Goal: Transaction & Acquisition: Purchase product/service

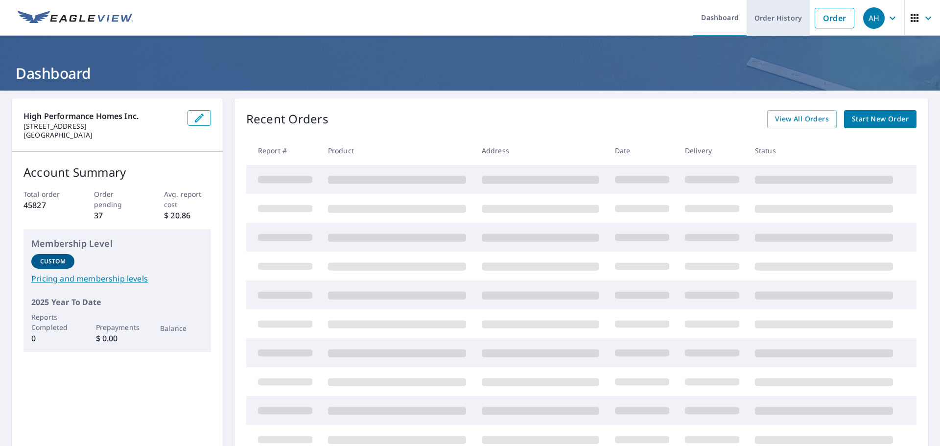
click at [770, 20] on link "Order History" at bounding box center [777, 18] width 63 height 36
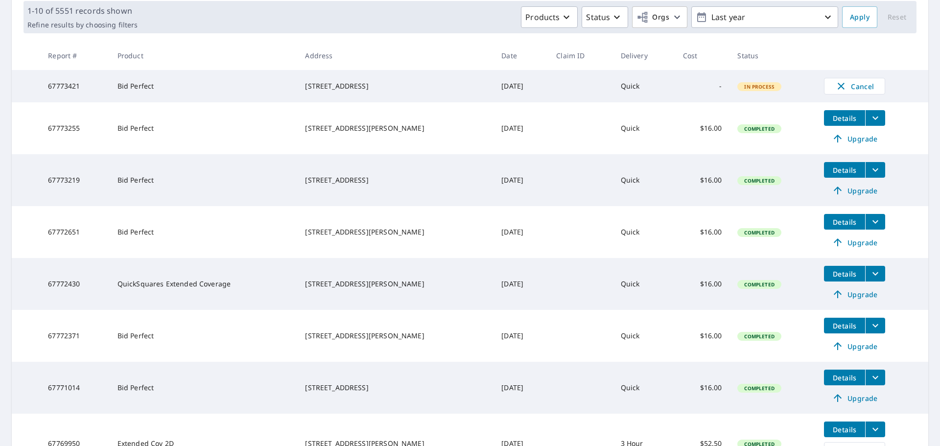
scroll to position [343, 0]
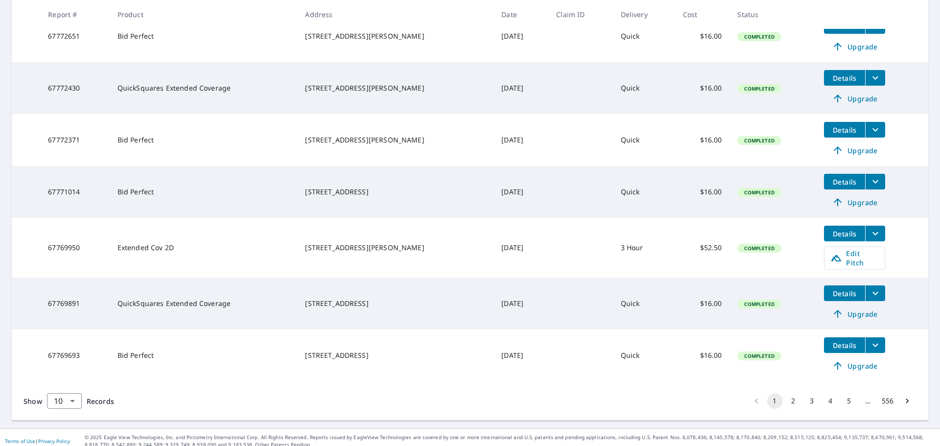
click at [786, 396] on button "2" at bounding box center [794, 401] width 16 height 16
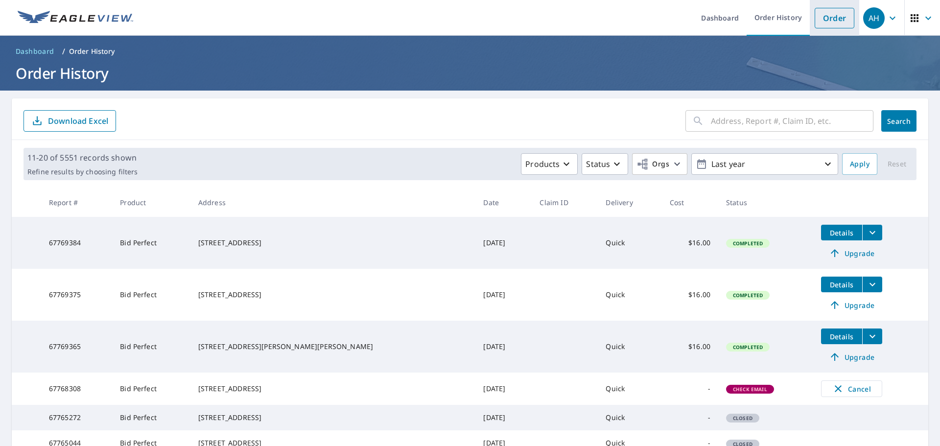
click at [824, 24] on link "Order" at bounding box center [835, 18] width 40 height 21
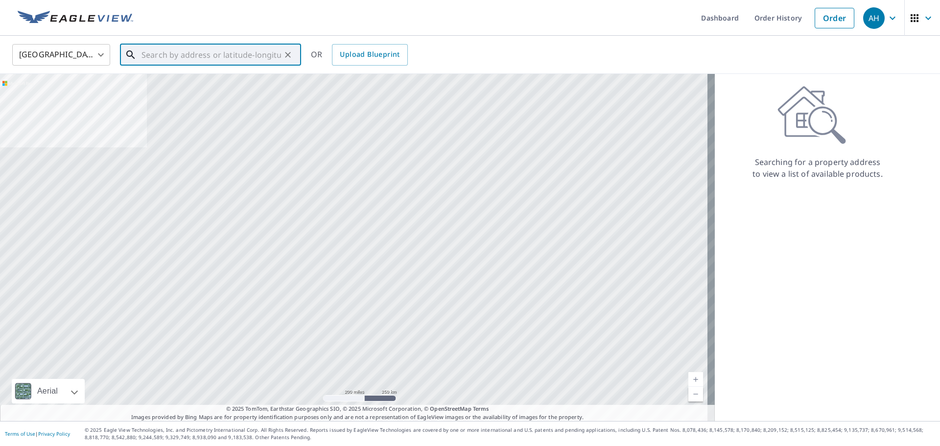
click at [264, 58] on input "text" at bounding box center [211, 54] width 140 height 27
paste input "[STREET_ADDRESS]"
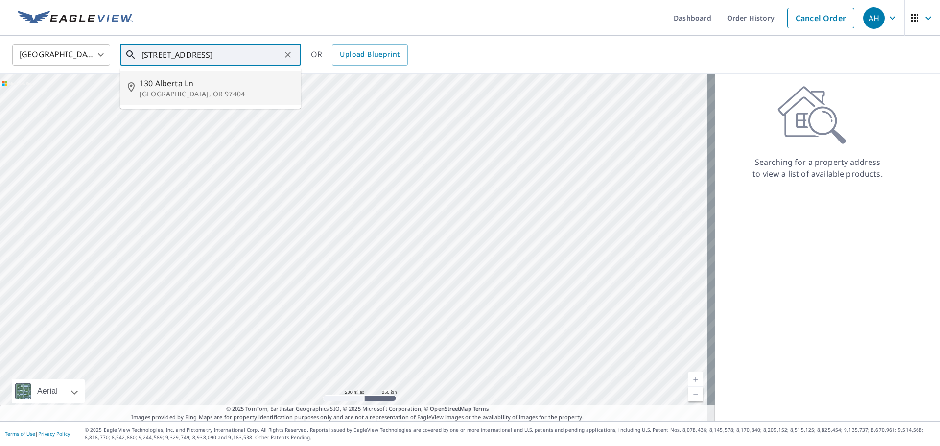
click at [261, 80] on span "130 Alberta Ln" at bounding box center [217, 83] width 154 height 12
type input "[STREET_ADDRESS]"
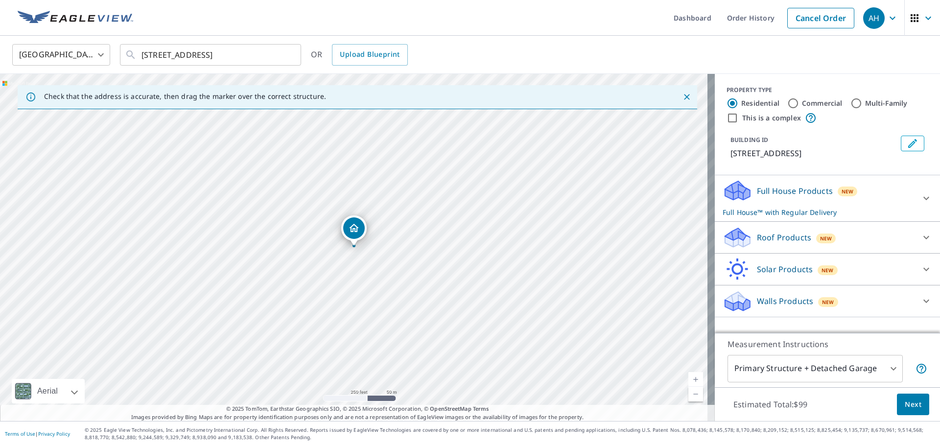
click at [868, 242] on div "Roof Products New" at bounding box center [818, 237] width 192 height 23
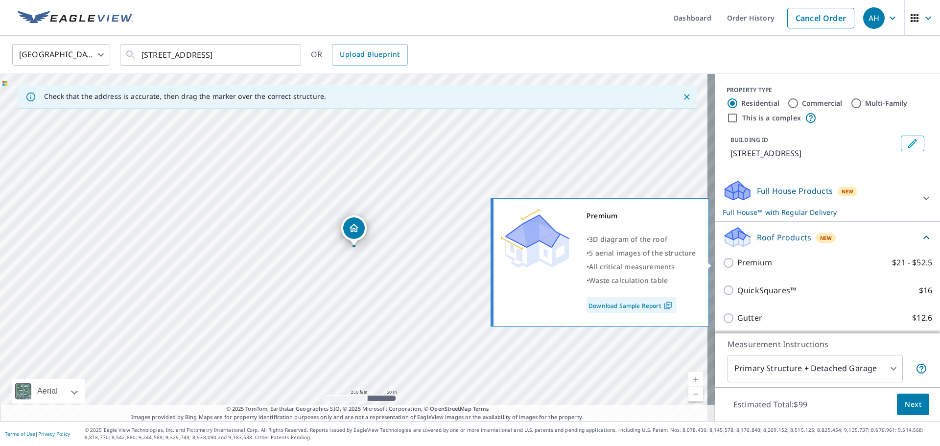
click at [741, 264] on p "Premium" at bounding box center [754, 262] width 35 height 12
click at [737, 264] on input "Premium $21 - $52.5" at bounding box center [729, 263] width 15 height 12
checkbox input "true"
checkbox input "false"
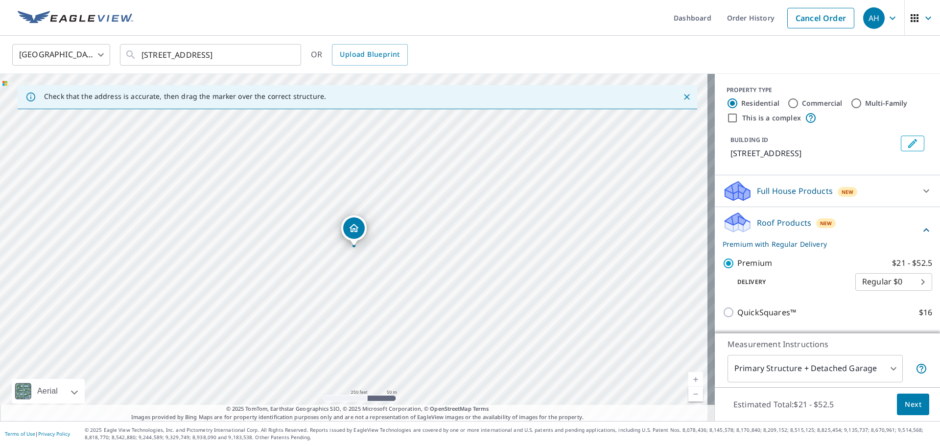
click at [873, 279] on body "AH AH Dashboard Order History Cancel Order AH [GEOGRAPHIC_DATA] [GEOGRAPHIC_DAT…" at bounding box center [470, 223] width 940 height 446
click at [878, 311] on li "3 Hour $31.5" at bounding box center [878, 317] width 77 height 18
type input "7"
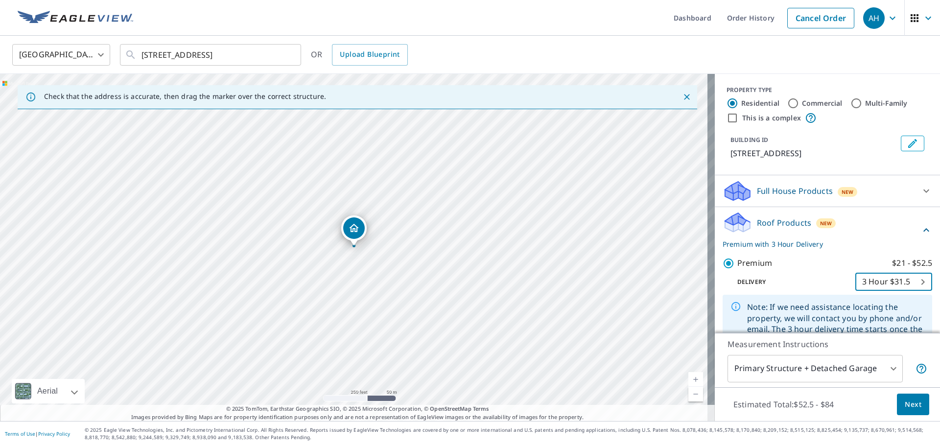
click at [911, 404] on span "Next" at bounding box center [913, 404] width 17 height 12
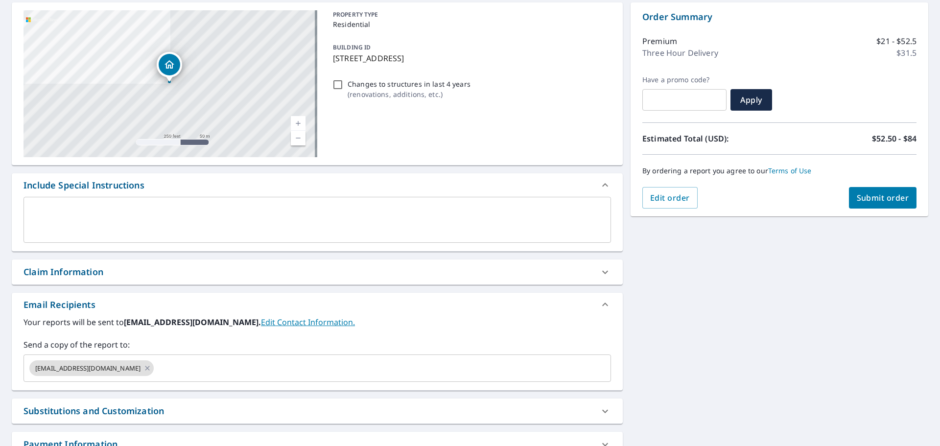
scroll to position [159, 0]
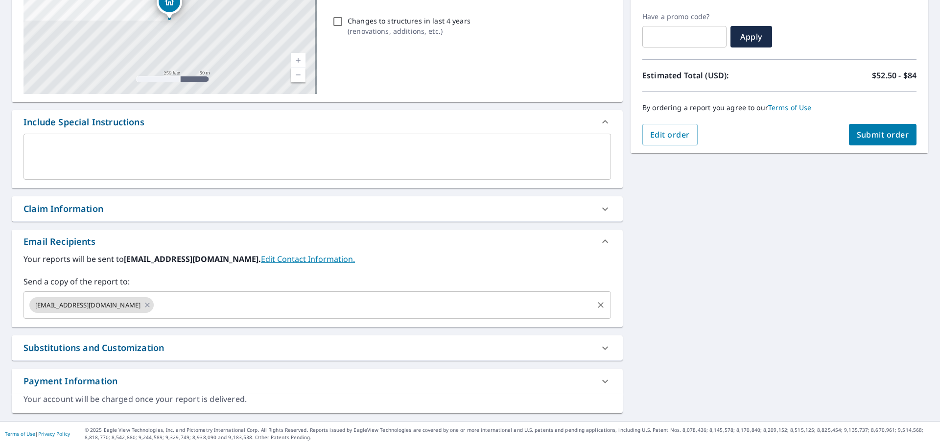
click at [134, 316] on div "[EMAIL_ADDRESS][DOMAIN_NAME] ​" at bounding box center [316, 304] width 587 height 27
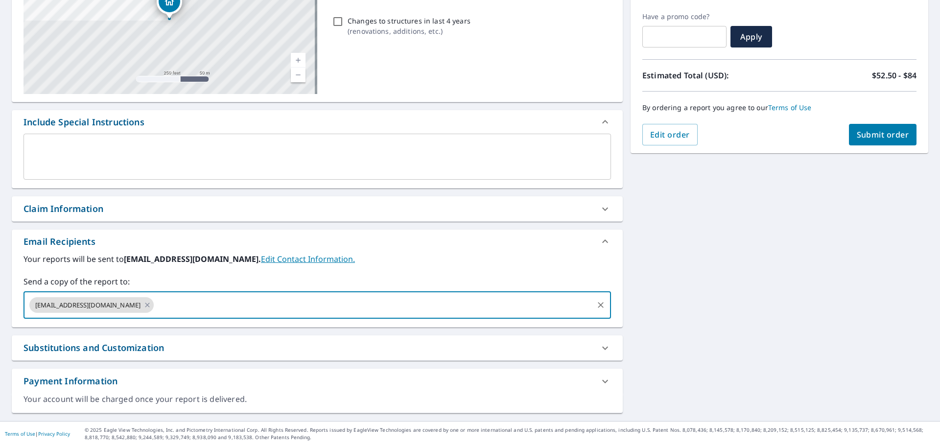
paste input "[EMAIL_ADDRESS][DOMAIN_NAME]"
type input "[EMAIL_ADDRESS][DOMAIN_NAME]"
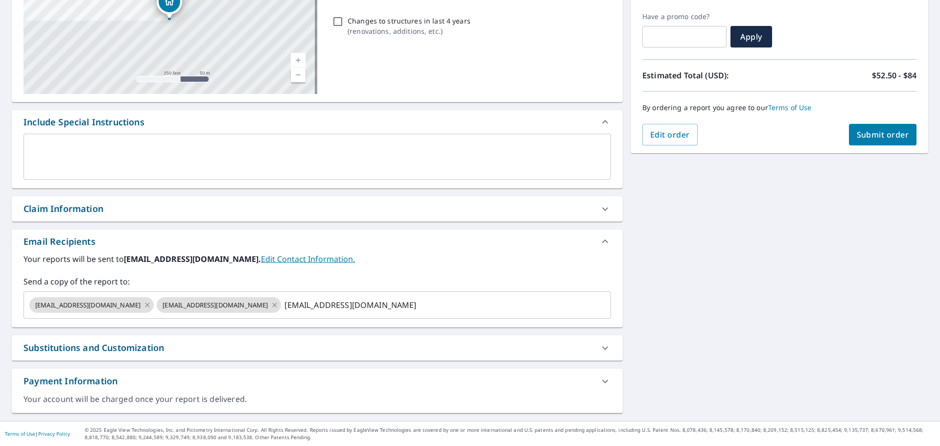
checkbox input "true"
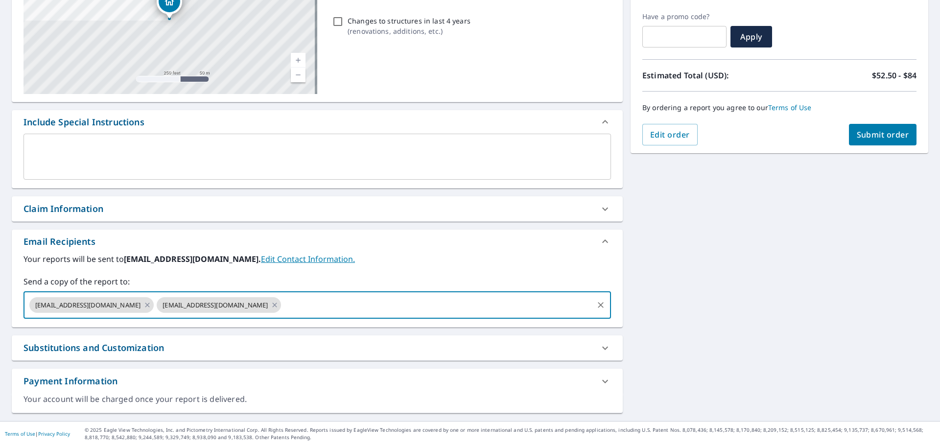
paste input "[EMAIL_ADDRESS][DOMAIN_NAME]"
type input "[EMAIL_ADDRESS][DOMAIN_NAME]"
click at [888, 131] on span "Submit order" at bounding box center [883, 134] width 52 height 11
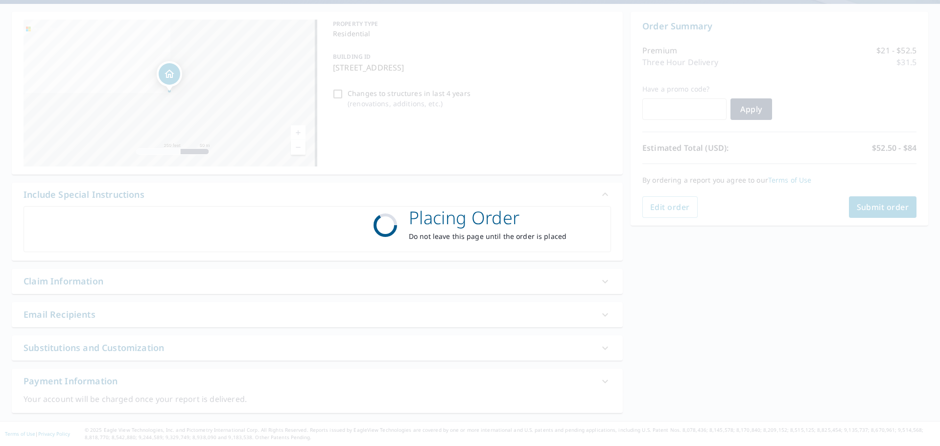
checkbox input "true"
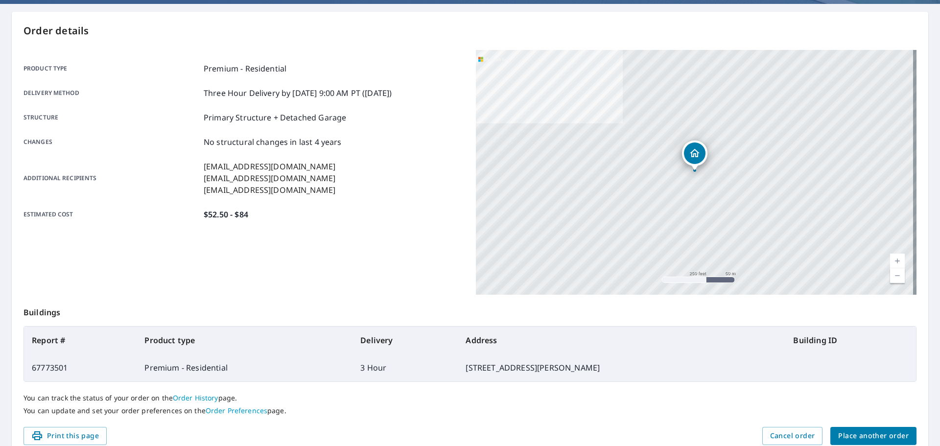
click at [861, 430] on span "Place another order" at bounding box center [873, 436] width 70 height 12
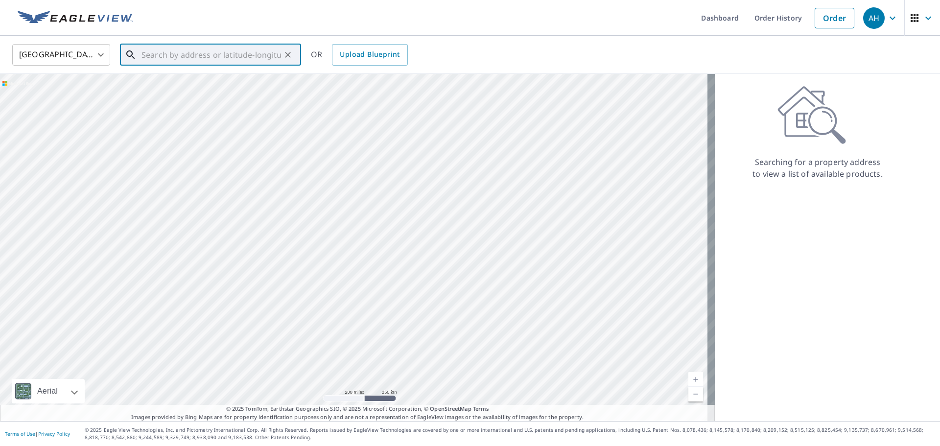
click at [194, 56] on input "text" at bounding box center [211, 54] width 140 height 27
paste input "[STREET_ADDRESS][PERSON_NAME]"
click at [221, 88] on span "[STREET_ADDRESS][PERSON_NAME]" at bounding box center [217, 83] width 154 height 12
type input "[STREET_ADDRESS][PERSON_NAME]"
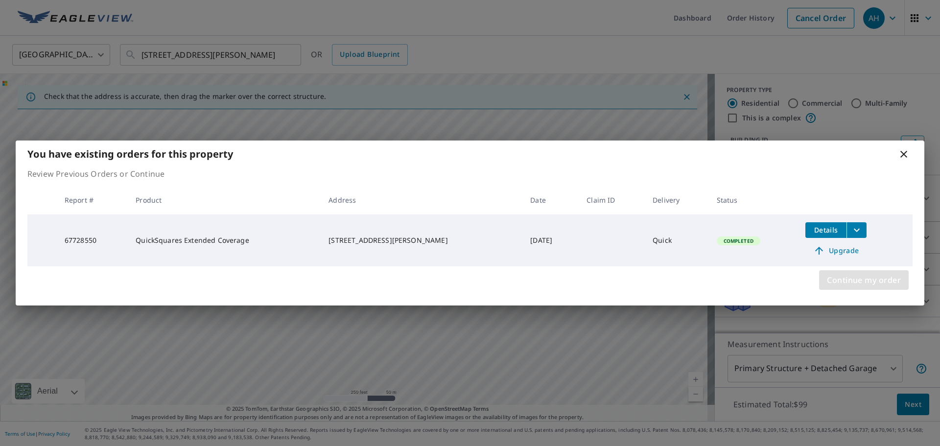
click at [860, 286] on span "Continue my order" at bounding box center [864, 280] width 74 height 14
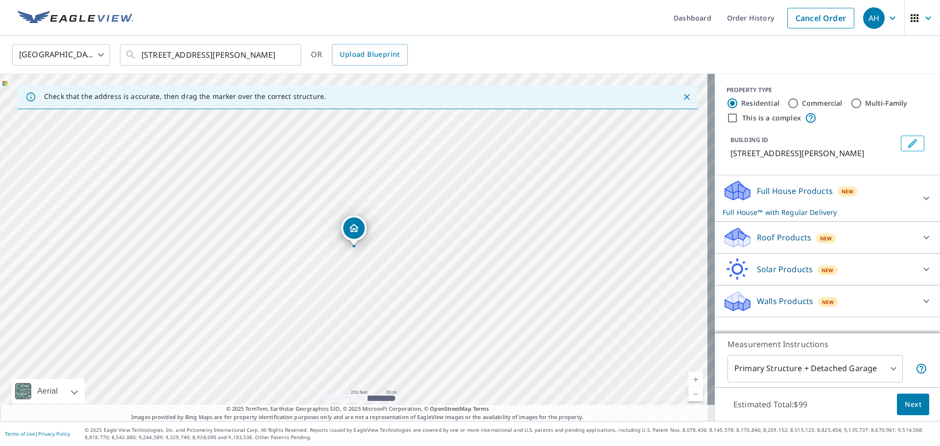
click at [837, 233] on div "Roof Products New" at bounding box center [818, 237] width 192 height 23
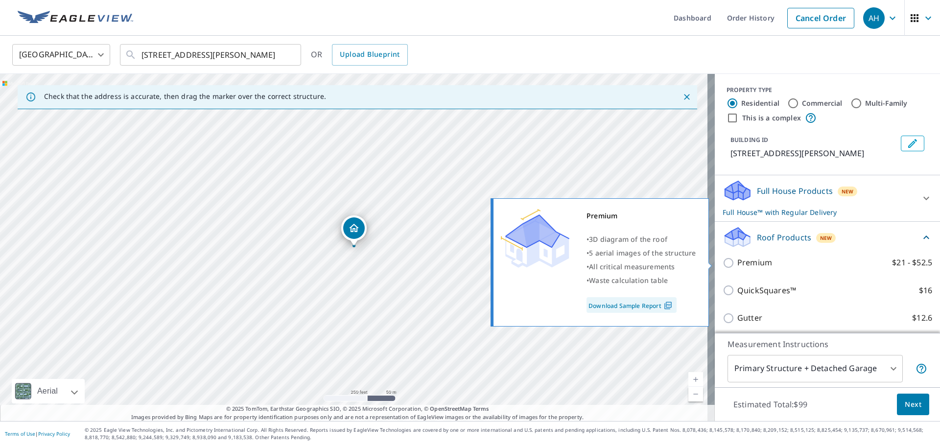
click at [772, 267] on label "Premium $21 - $52.5" at bounding box center [834, 262] width 195 height 12
click at [737, 267] on input "Premium $21 - $52.5" at bounding box center [729, 263] width 15 height 12
checkbox input "true"
checkbox input "false"
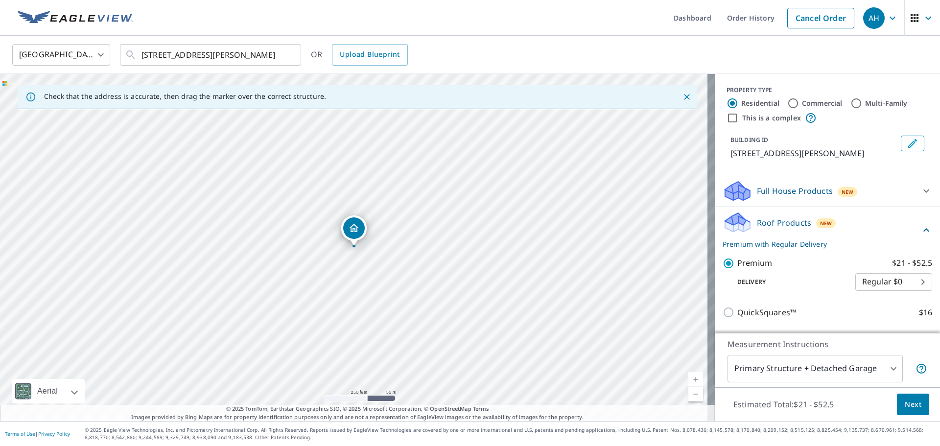
click at [878, 282] on body "AH AH Dashboard Order History Cancel Order AH [GEOGRAPHIC_DATA] [GEOGRAPHIC_DAT…" at bounding box center [470, 223] width 940 height 446
click at [882, 321] on li "3 Hour $31.5" at bounding box center [878, 317] width 77 height 18
type input "7"
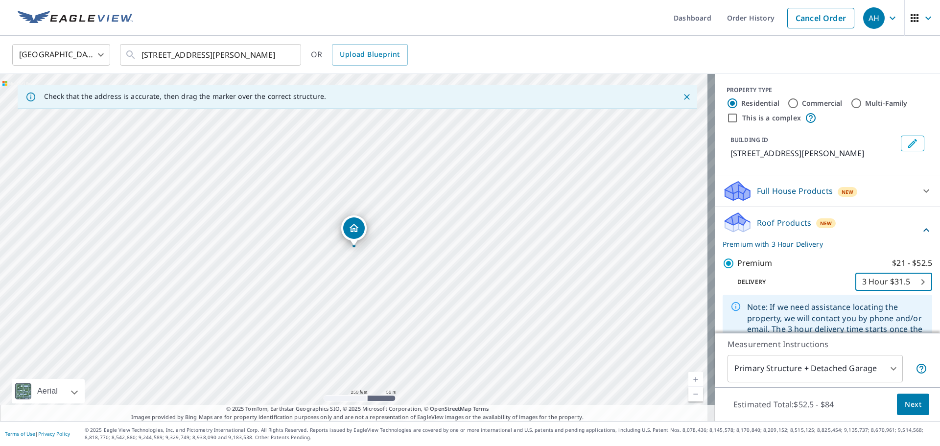
click at [913, 403] on span "Next" at bounding box center [913, 404] width 17 height 12
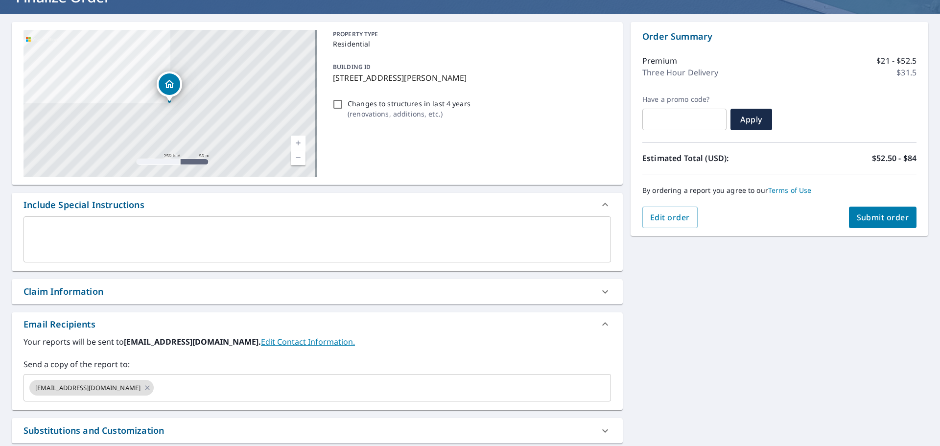
scroll to position [159, 0]
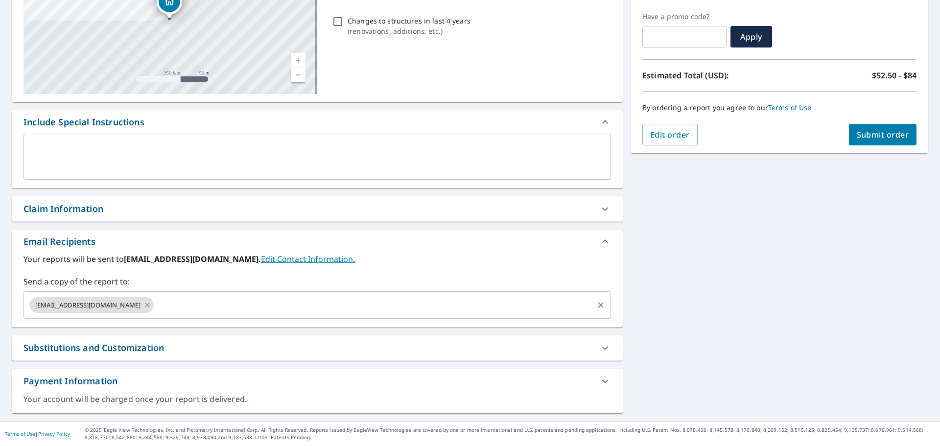
click at [180, 301] on input "text" at bounding box center [373, 305] width 437 height 19
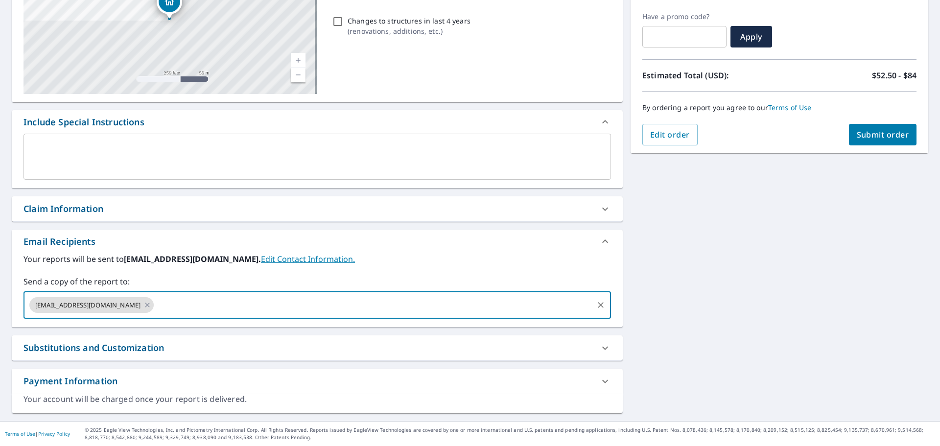
paste input "[EMAIL_ADDRESS][DOMAIN_NAME]"
type input "[EMAIL_ADDRESS][DOMAIN_NAME]"
checkbox input "true"
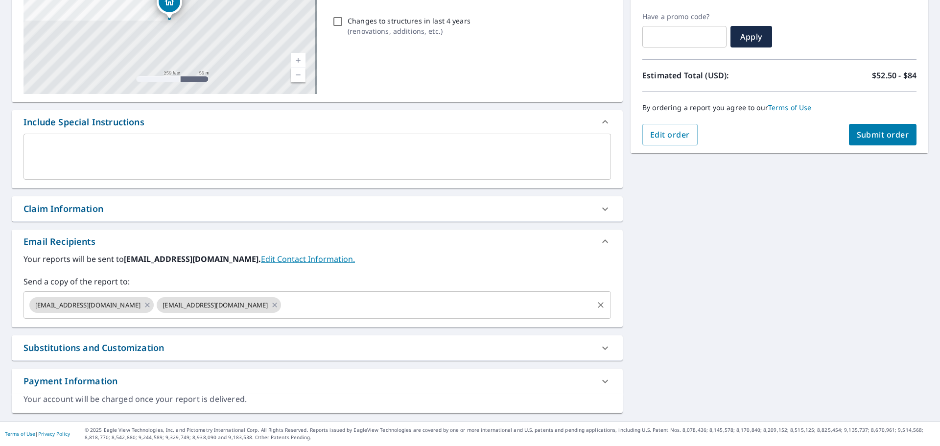
click at [282, 308] on input "text" at bounding box center [436, 305] width 309 height 19
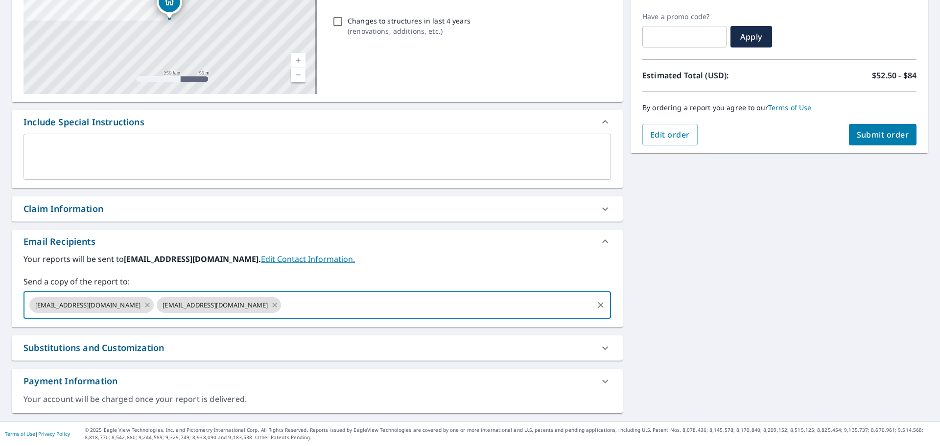
paste input "[PERSON_NAME][EMAIL_ADDRESS][DOMAIN_NAME]"
type input "[PERSON_NAME][EMAIL_ADDRESS][DOMAIN_NAME]"
checkbox input "true"
click at [461, 303] on input "text" at bounding box center [526, 305] width 131 height 19
paste input "[EMAIL_ADDRESS][DOMAIN_NAME]"
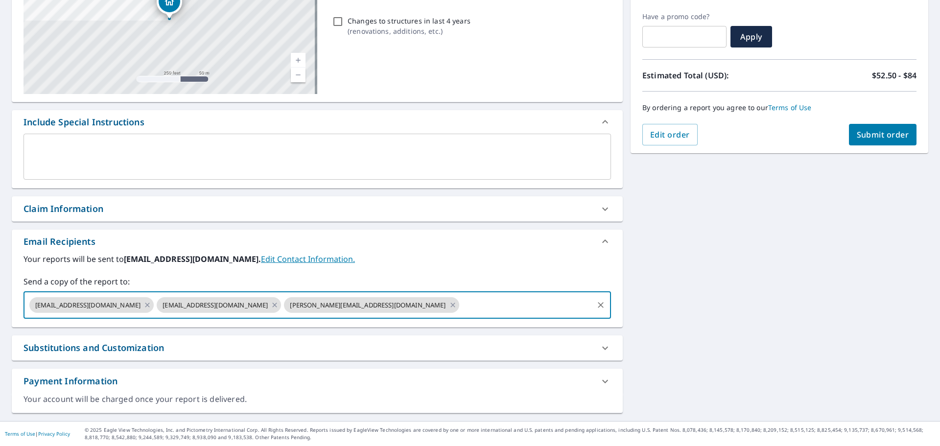
type input "[EMAIL_ADDRESS][DOMAIN_NAME]"
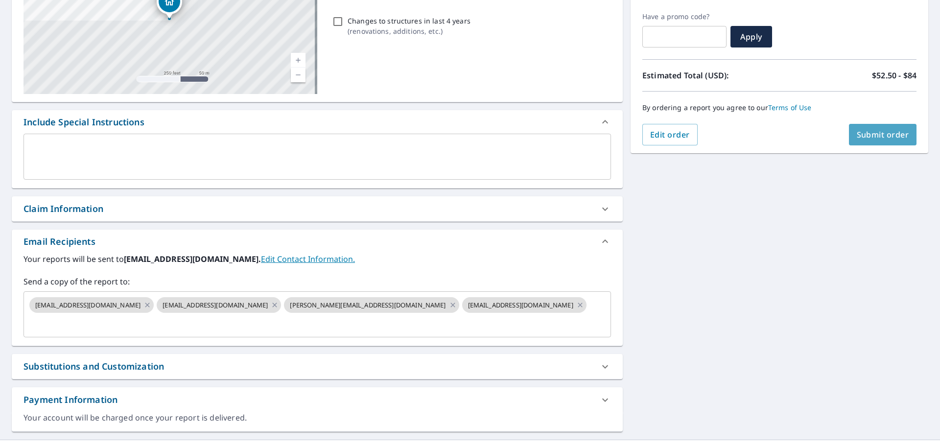
click at [875, 144] on button "Submit order" at bounding box center [883, 135] width 68 height 22
checkbox input "true"
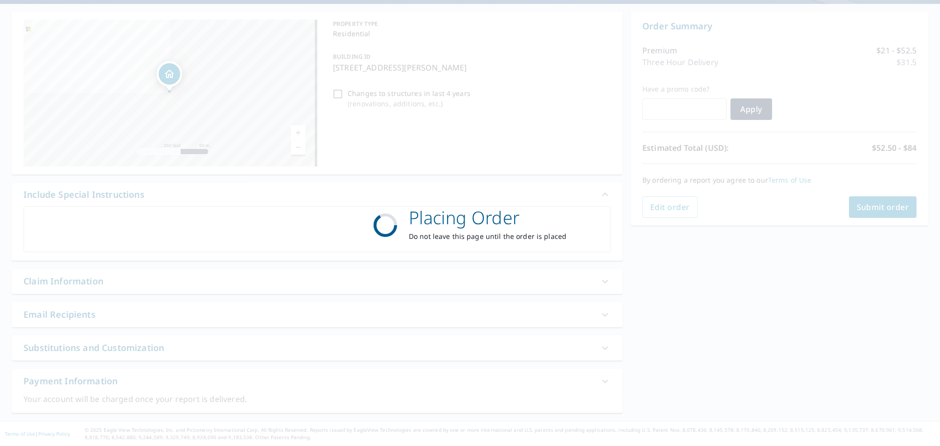
scroll to position [87, 0]
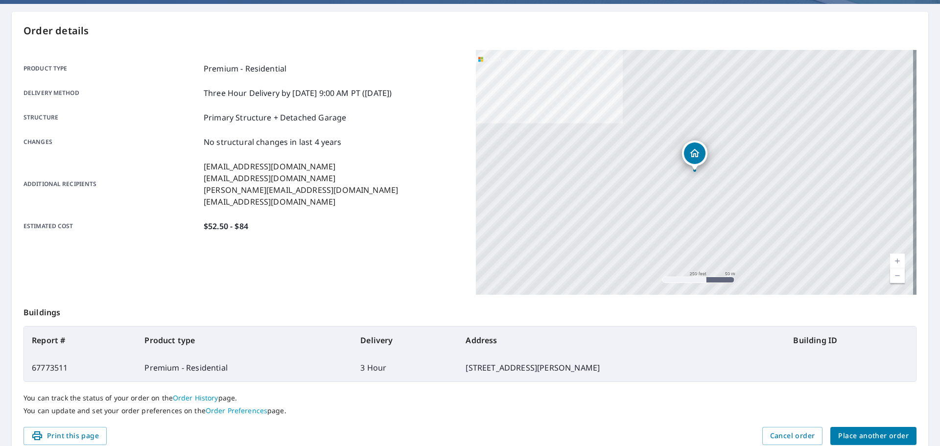
drag, startPoint x: 894, startPoint y: 336, endPoint x: 920, endPoint y: 361, distance: 36.3
click at [905, 347] on table "Report # Product type Delivery Address Building ID 67773511 Premium - Residenti…" at bounding box center [469, 354] width 893 height 56
